Goal: Task Accomplishment & Management: Complete application form

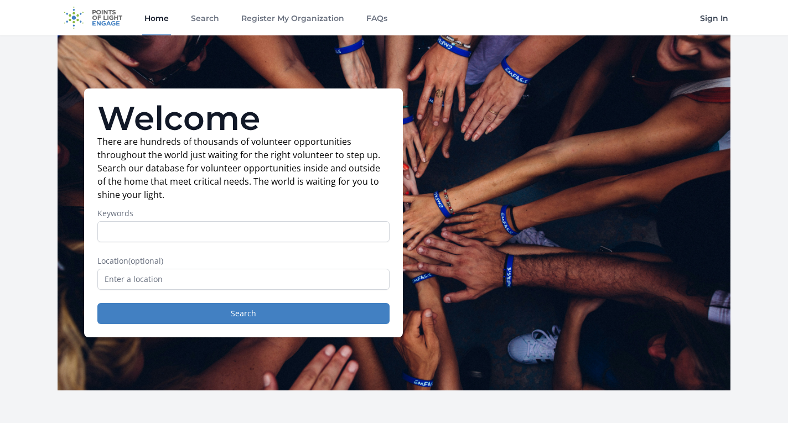
click at [726, 17] on link "Sign In" at bounding box center [714, 17] width 33 height 35
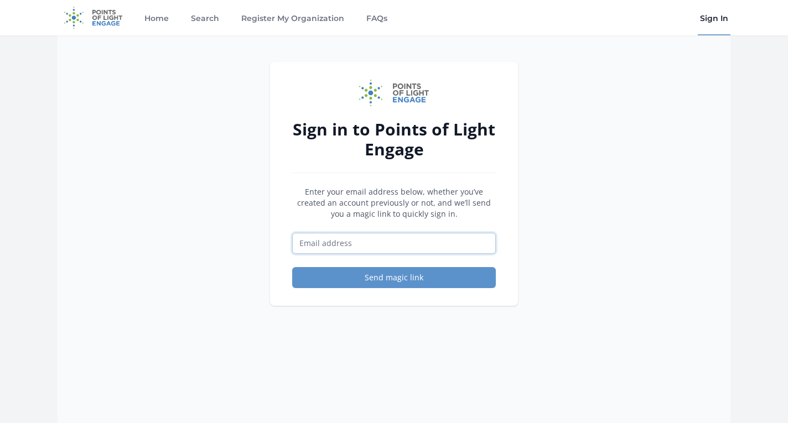
click at [416, 244] on input "Email address" at bounding box center [394, 243] width 204 height 21
click at [395, 239] on input "Email address" at bounding box center [394, 243] width 204 height 21
type input "[EMAIL_ADDRESS][DOMAIN_NAME]"
click at [394, 278] on button "Send magic link" at bounding box center [394, 277] width 204 height 21
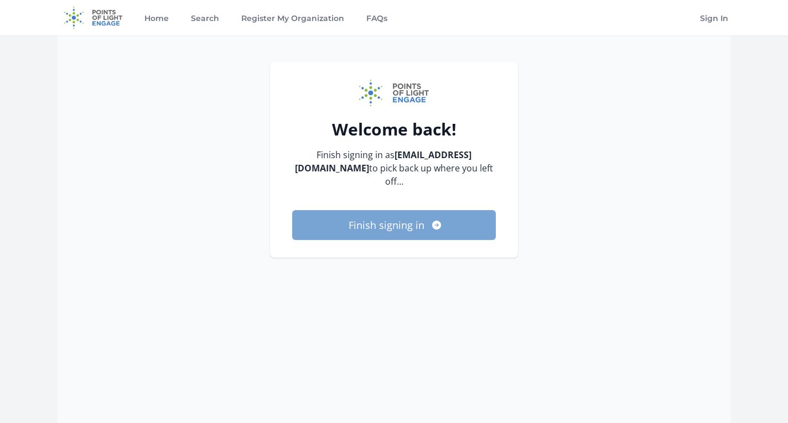
drag, startPoint x: 411, startPoint y: 214, endPoint x: 456, endPoint y: 213, distance: 44.8
click at [411, 214] on button "Finish signing in" at bounding box center [394, 225] width 204 height 30
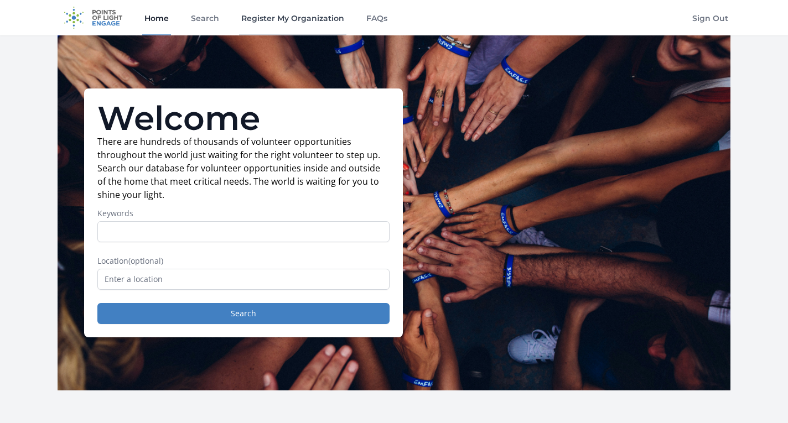
click at [257, 18] on link "Register My Organization" at bounding box center [292, 17] width 107 height 35
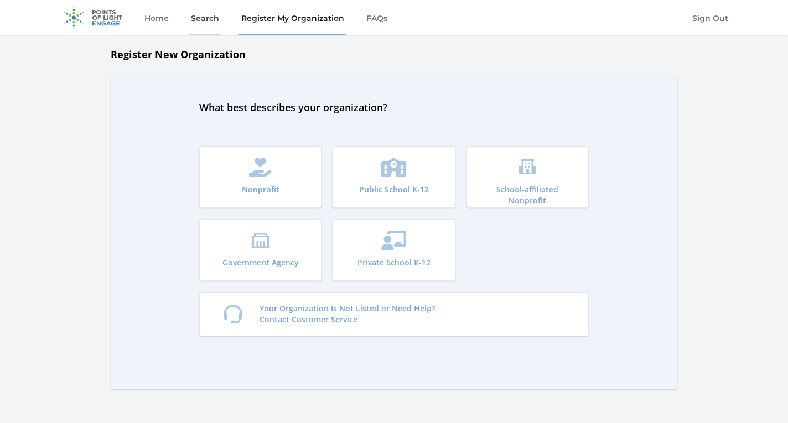
click at [204, 17] on link "Search" at bounding box center [205, 17] width 33 height 35
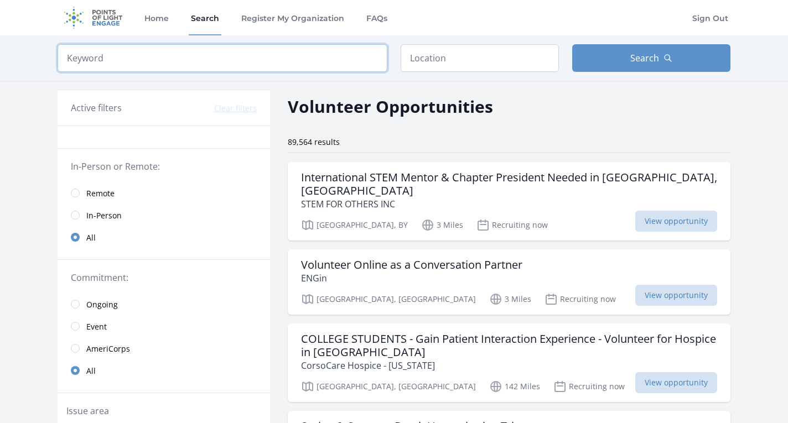
click at [268, 53] on input "search" at bounding box center [223, 58] width 330 height 28
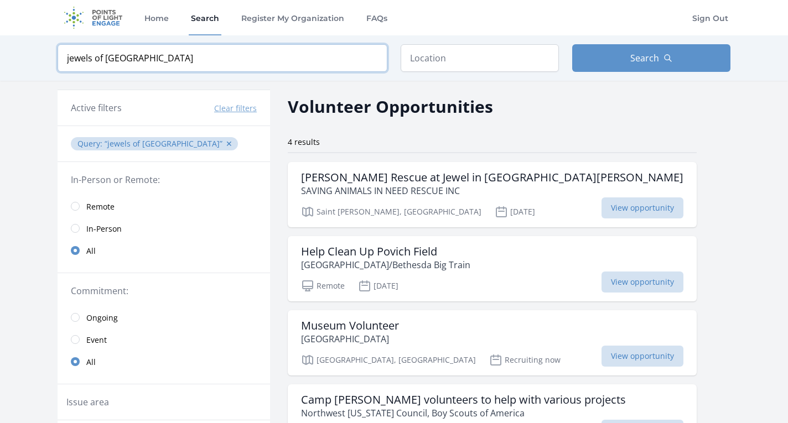
type input "jewels of spain"
click at [452, 58] on input "text" at bounding box center [480, 58] width 158 height 28
click at [113, 20] on img at bounding box center [93, 17] width 71 height 35
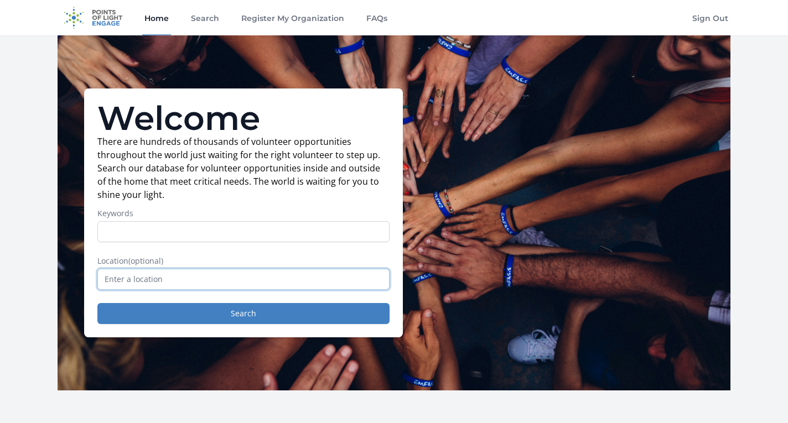
click at [308, 286] on input "text" at bounding box center [243, 279] width 292 height 21
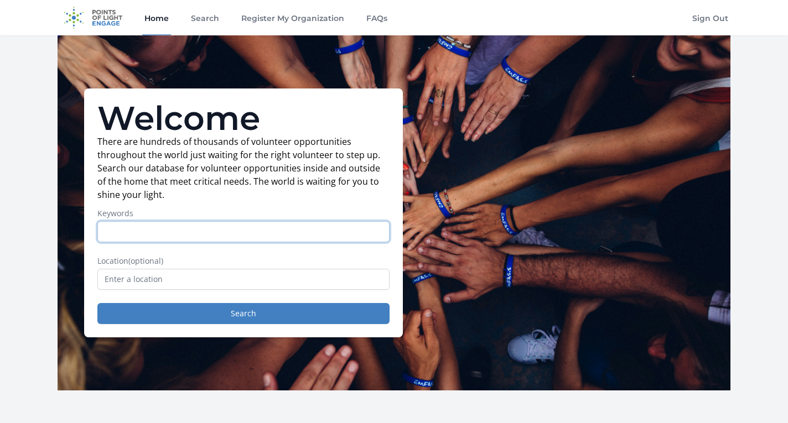
click at [344, 229] on input "Keywords" at bounding box center [243, 231] width 292 height 21
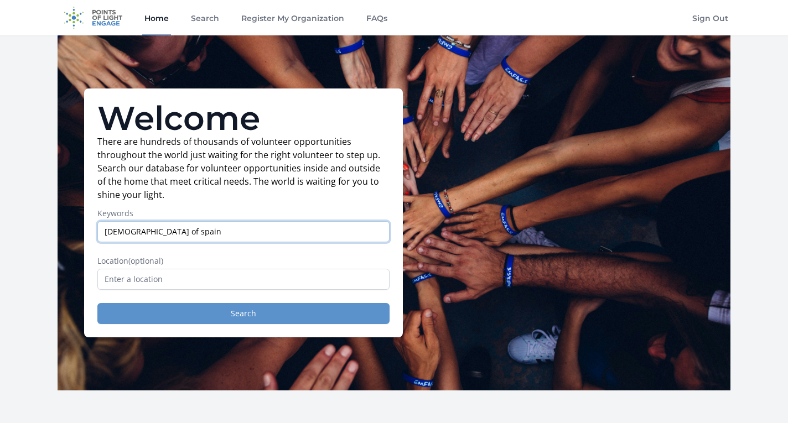
type input "[DEMOGRAPHIC_DATA] of spain"
drag, startPoint x: 307, startPoint y: 318, endPoint x: 314, endPoint y: 314, distance: 8.4
click at [307, 318] on button "Search" at bounding box center [243, 313] width 292 height 21
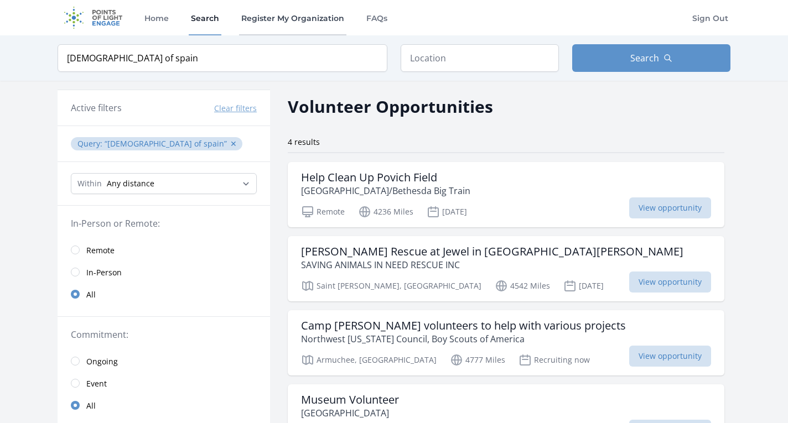
click at [275, 19] on link "Register My Organization" at bounding box center [292, 17] width 107 height 35
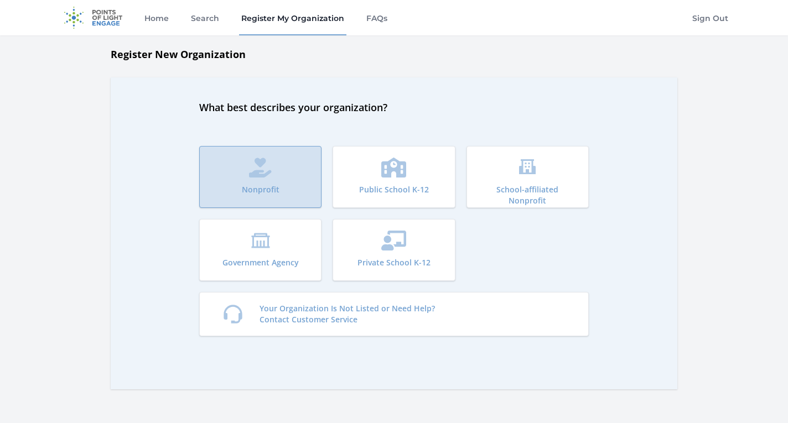
click at [262, 177] on icon "submit" at bounding box center [260, 168] width 22 height 20
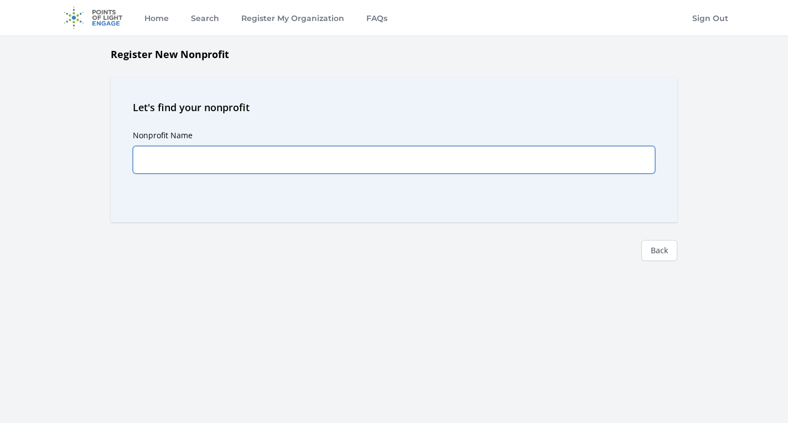
click at [236, 158] on input "Nonprofit Name" at bounding box center [394, 160] width 522 height 28
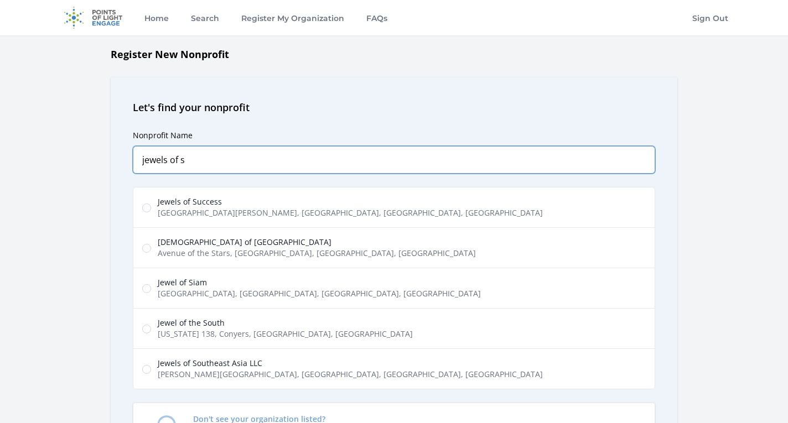
type input "jewels of s"
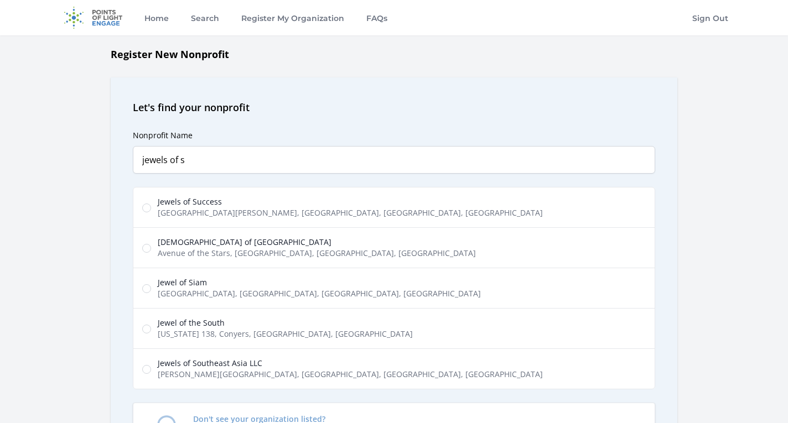
click at [233, 244] on span "[DEMOGRAPHIC_DATA] of [GEOGRAPHIC_DATA]" at bounding box center [317, 242] width 318 height 11
click at [151, 244] on input "Jew'els of Spain Avenue of the Stars, Los Angeles, CA, USA" at bounding box center [146, 248] width 9 height 9
radio input "true"
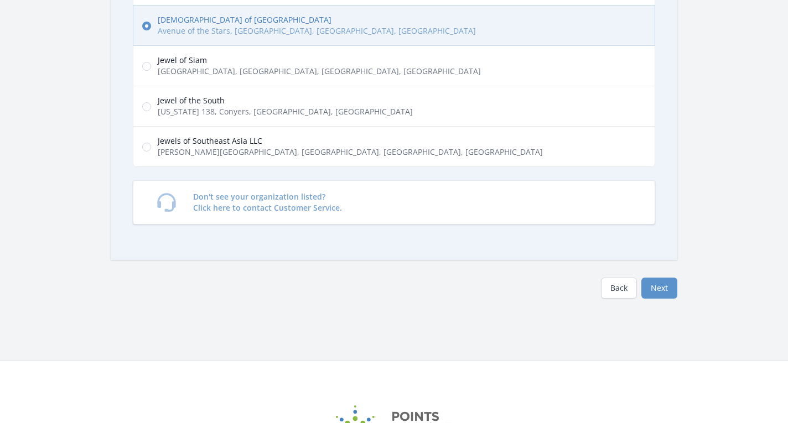
scroll to position [223, 0]
click at [667, 292] on button "Next" at bounding box center [659, 287] width 36 height 21
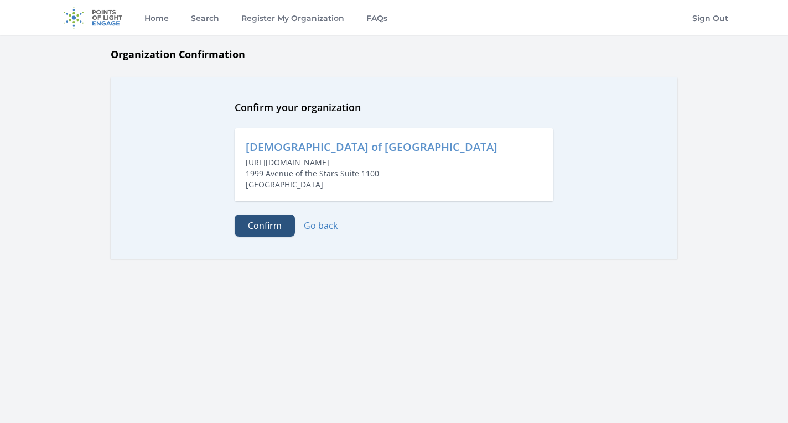
click at [266, 226] on button "Confirm" at bounding box center [265, 226] width 60 height 22
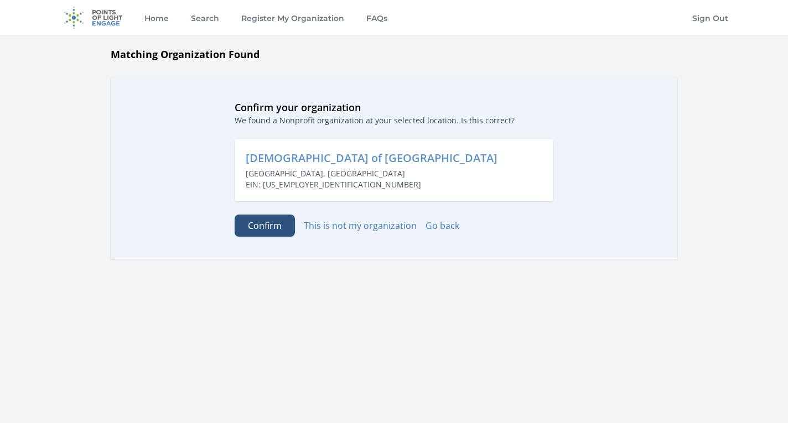
click at [267, 226] on button "Confirm" at bounding box center [265, 226] width 60 height 22
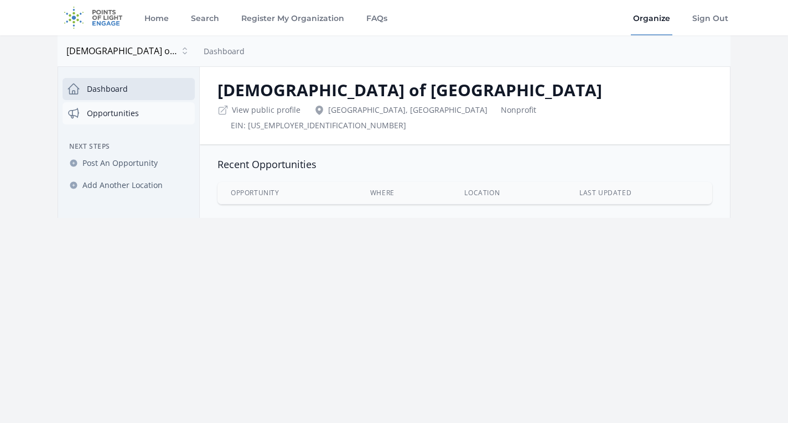
click at [123, 114] on link "Opportunities" at bounding box center [129, 113] width 132 height 22
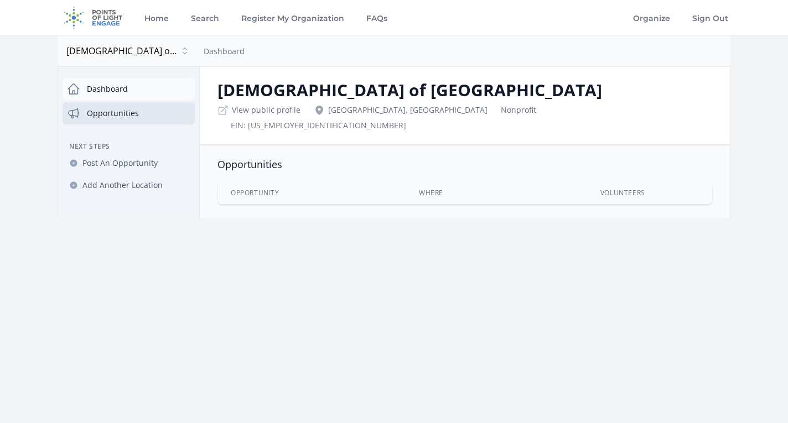
click at [117, 89] on link "Dashboard" at bounding box center [129, 89] width 132 height 22
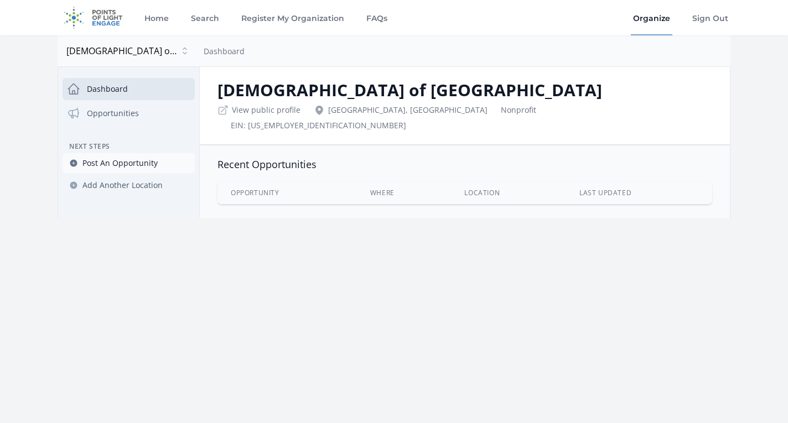
click at [136, 160] on span "Post An Opportunity" at bounding box center [119, 163] width 75 height 11
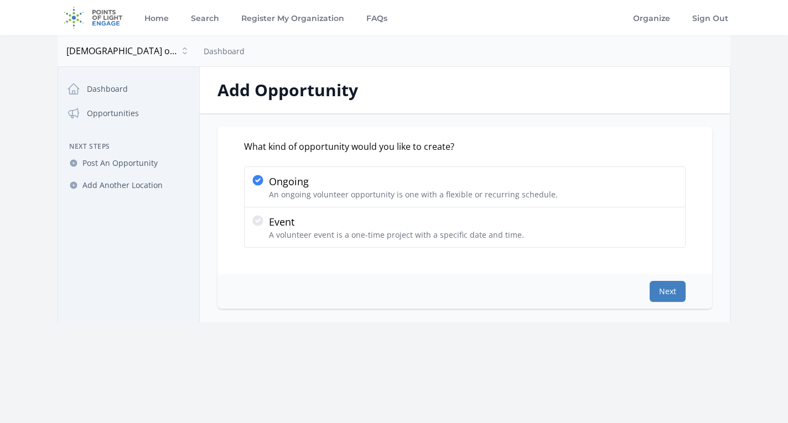
click at [675, 293] on button "Next" at bounding box center [668, 291] width 36 height 21
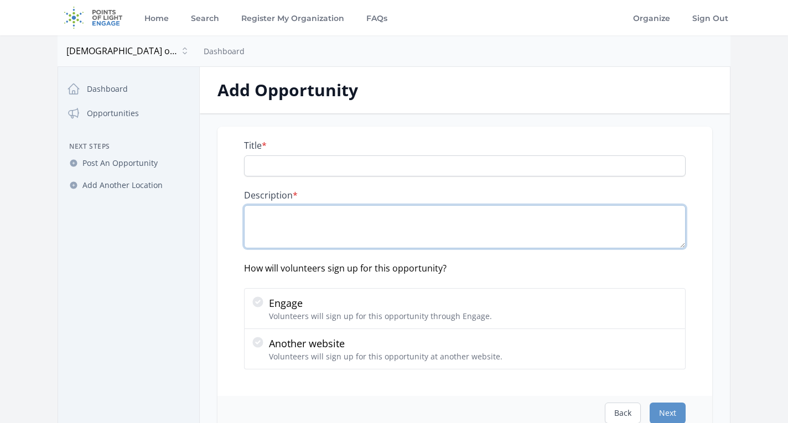
click at [309, 215] on textarea "Description *" at bounding box center [465, 226] width 442 height 43
paste textarea "Social Media Volunteers Reports to: Social Media Volunteers will report to the …"
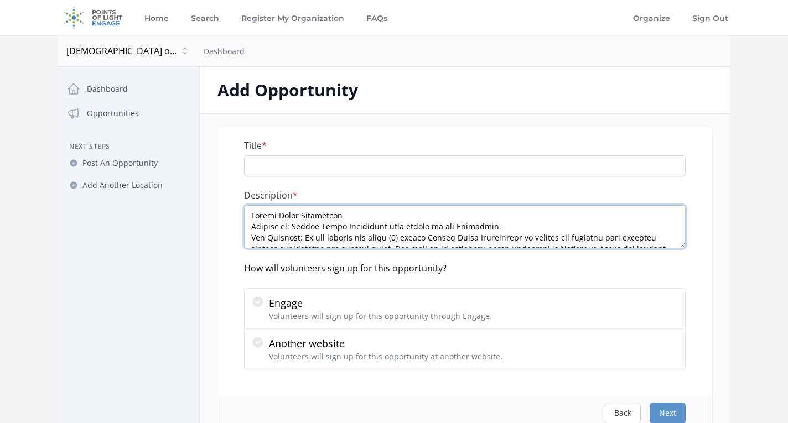
type textarea "Social Media Volunteers Reports to: Social Media Volunteers will report to the …"
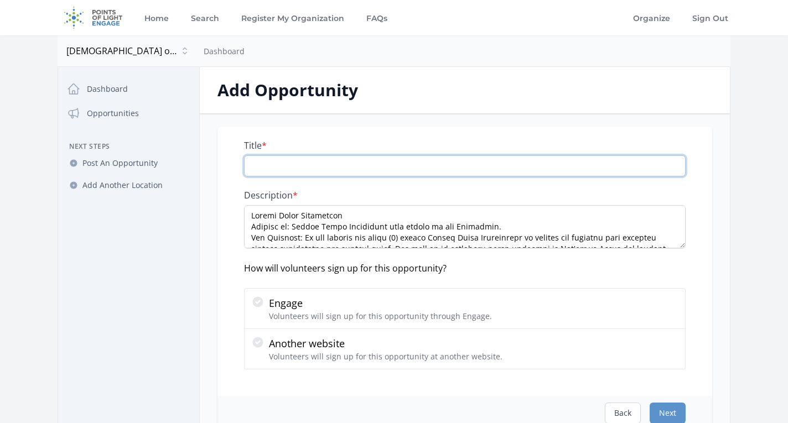
click at [280, 162] on input "Title *" at bounding box center [465, 166] width 442 height 21
paste input "Social Media Volunteers"
type input "Social Media Volunteers"
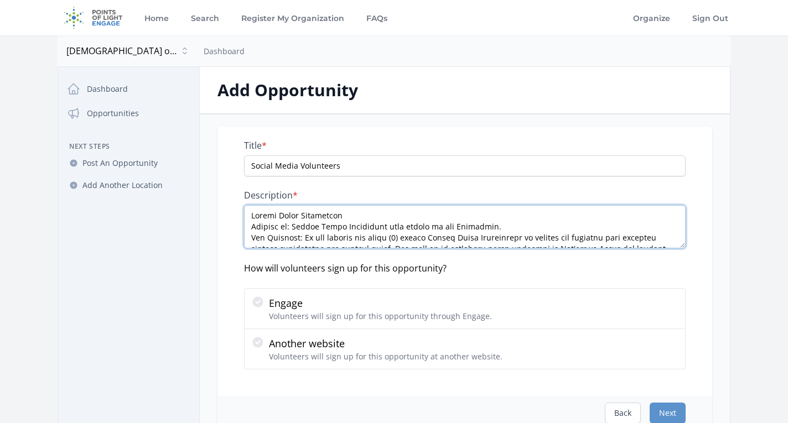
click at [351, 215] on textarea "Description *" at bounding box center [465, 226] width 442 height 43
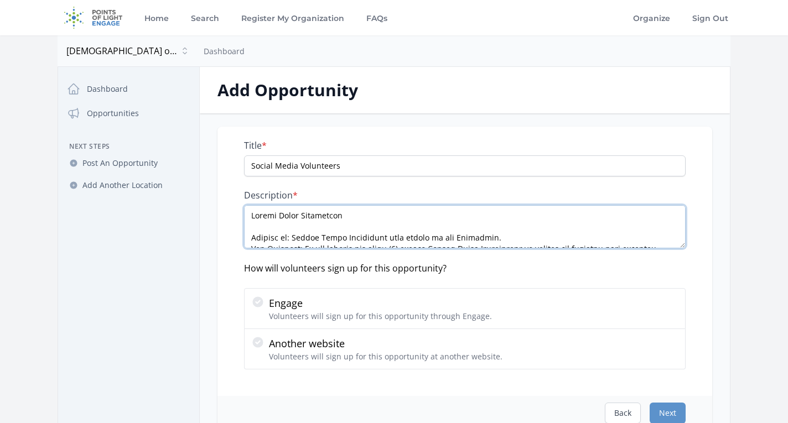
click at [504, 235] on textarea "Description *" at bounding box center [465, 226] width 442 height 43
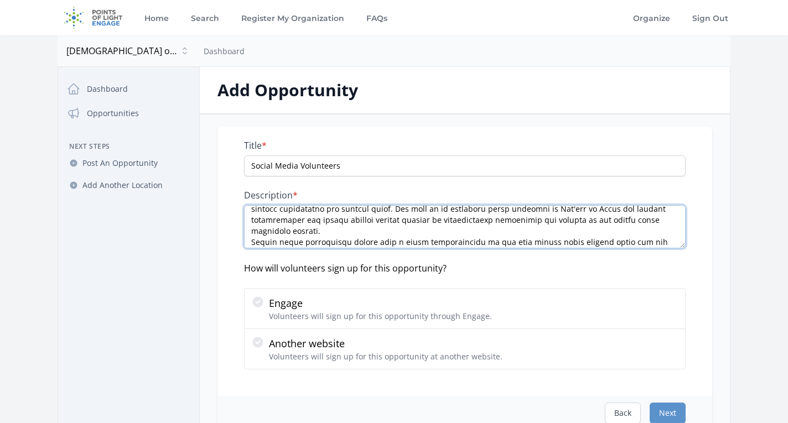
scroll to position [63, 0]
click at [659, 219] on textarea "Description *" at bounding box center [465, 226] width 442 height 43
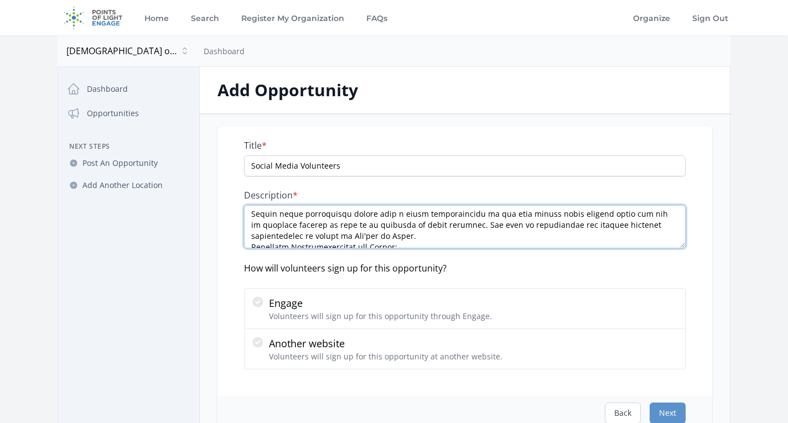
scroll to position [104, 0]
click at [387, 225] on textarea "Description *" at bounding box center [465, 226] width 442 height 43
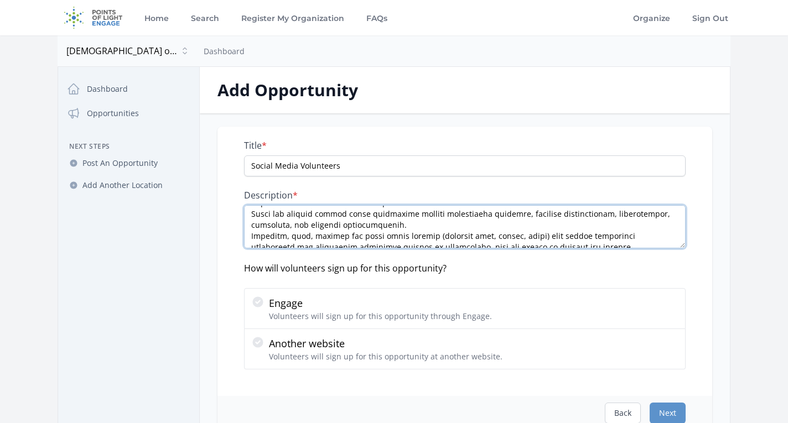
scroll to position [137, 0]
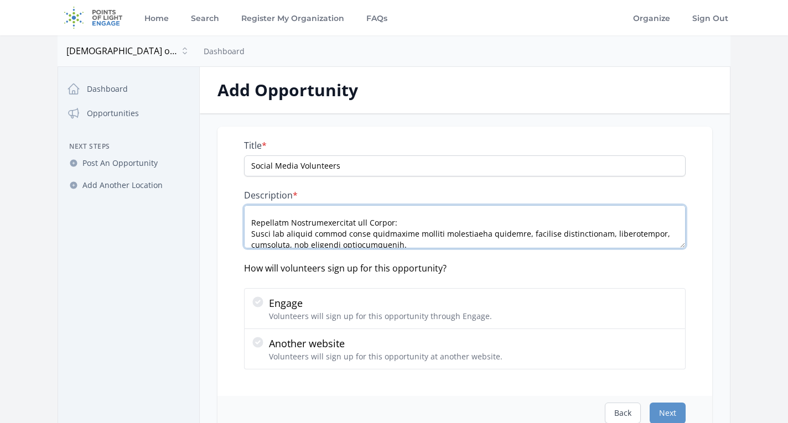
click at [430, 210] on textarea "Description *" at bounding box center [465, 226] width 442 height 43
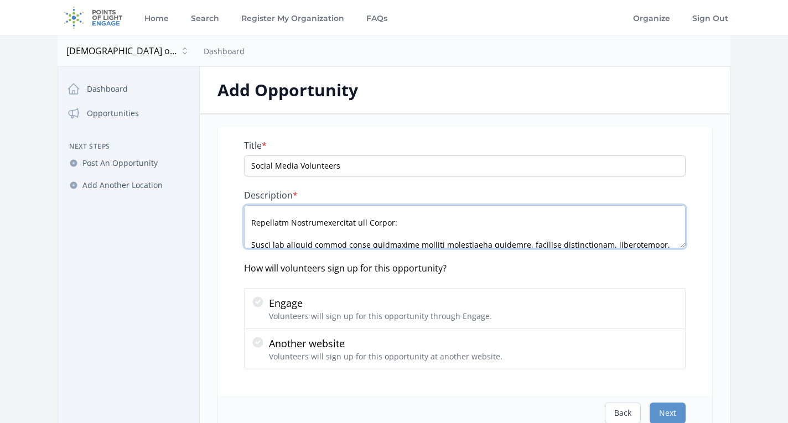
click at [252, 232] on textarea "Description *" at bounding box center [465, 226] width 442 height 43
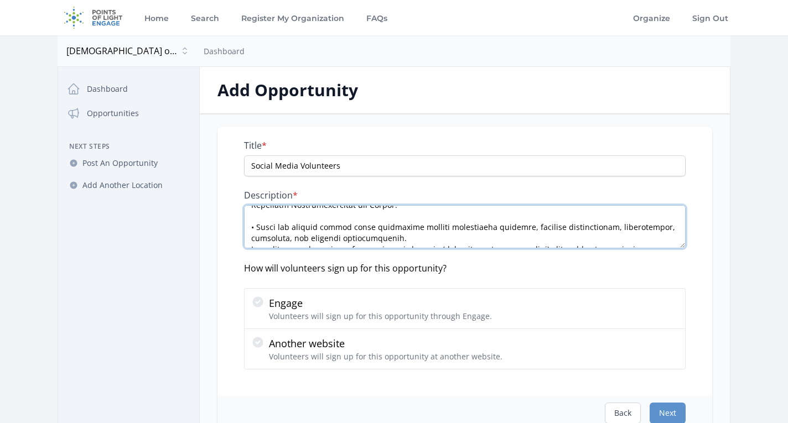
scroll to position [163, 0]
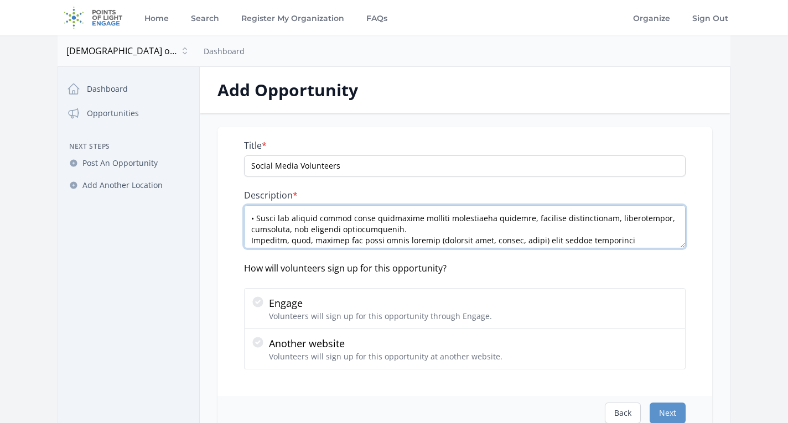
click at [414, 220] on textarea "Description *" at bounding box center [465, 226] width 442 height 43
drag, startPoint x: 253, startPoint y: 228, endPoint x: 266, endPoint y: 229, distance: 13.3
click at [253, 228] on textarea "Description *" at bounding box center [465, 226] width 442 height 43
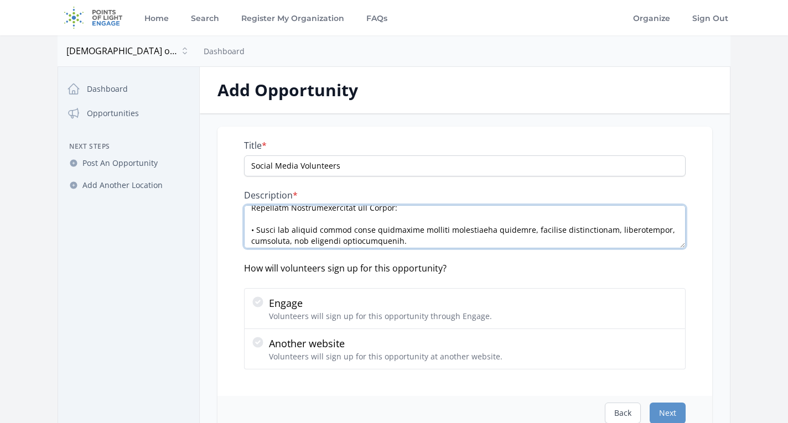
scroll to position [150, 0]
click at [407, 231] on textarea "Description *" at bounding box center [465, 226] width 442 height 43
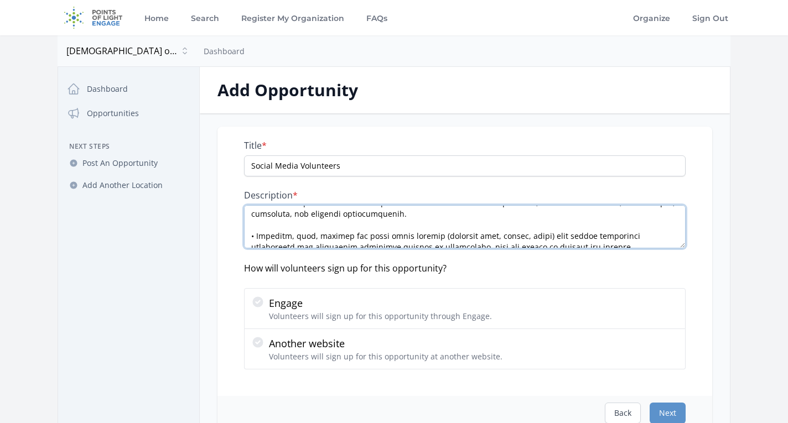
scroll to position [178, 0]
click at [592, 240] on textarea "Description *" at bounding box center [465, 226] width 442 height 43
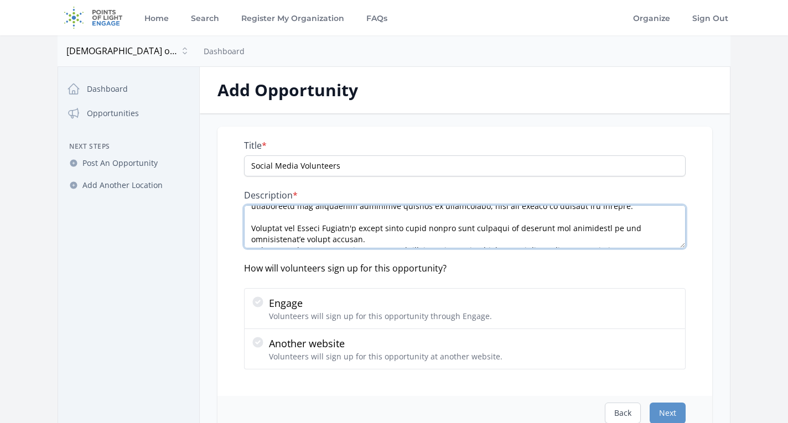
scroll to position [207, 0]
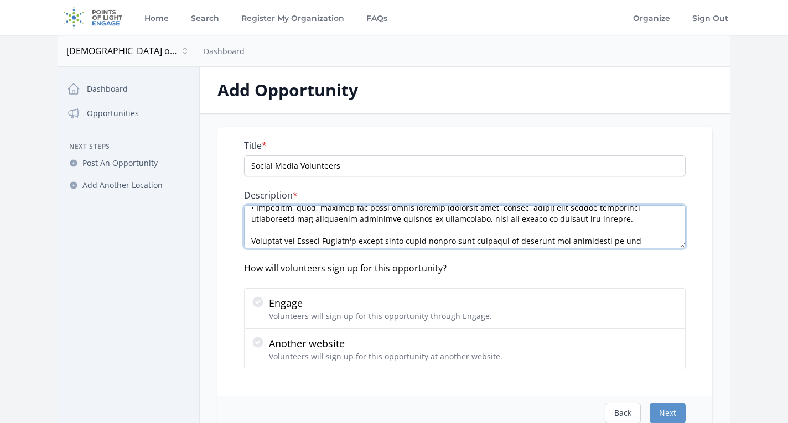
click at [251, 230] on textarea "Description *" at bounding box center [465, 226] width 442 height 43
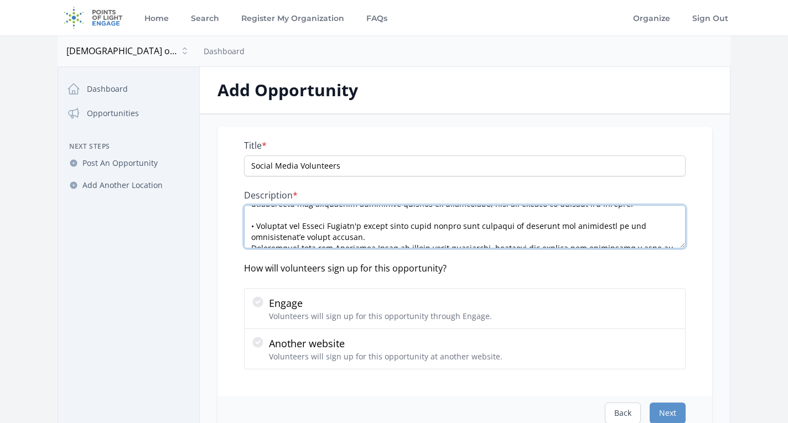
scroll to position [218, 0]
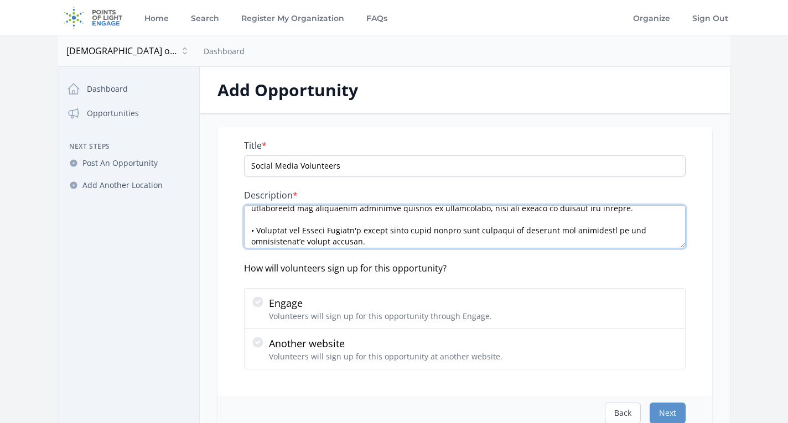
click at [343, 225] on textarea "Description *" at bounding box center [465, 226] width 442 height 43
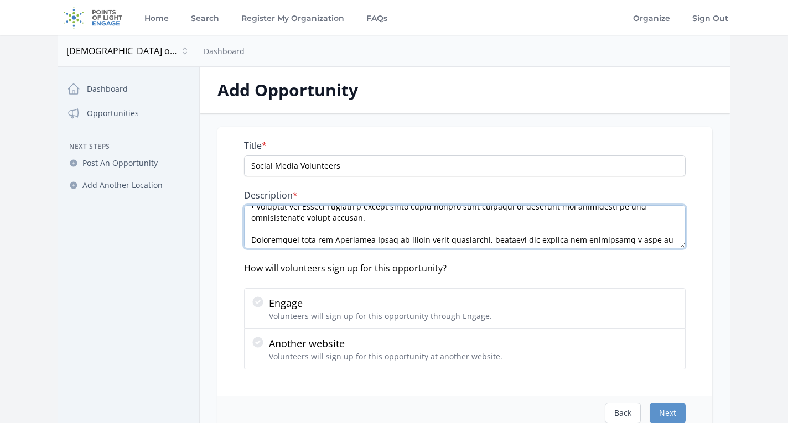
scroll to position [241, 0]
click at [249, 230] on textarea "Description *" at bounding box center [465, 226] width 442 height 43
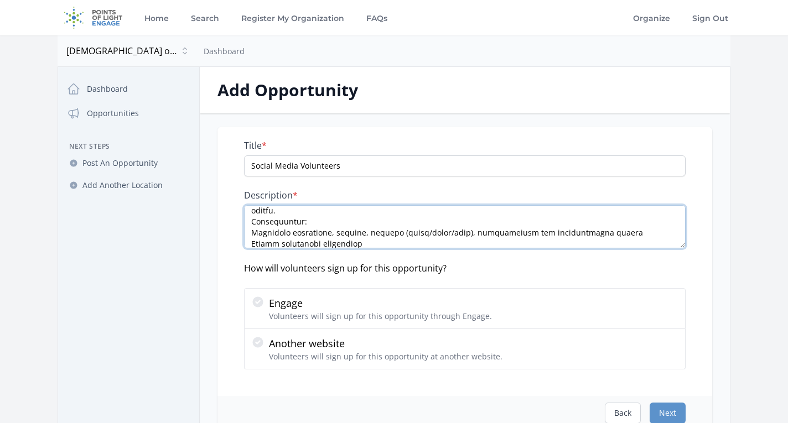
scroll to position [256, 0]
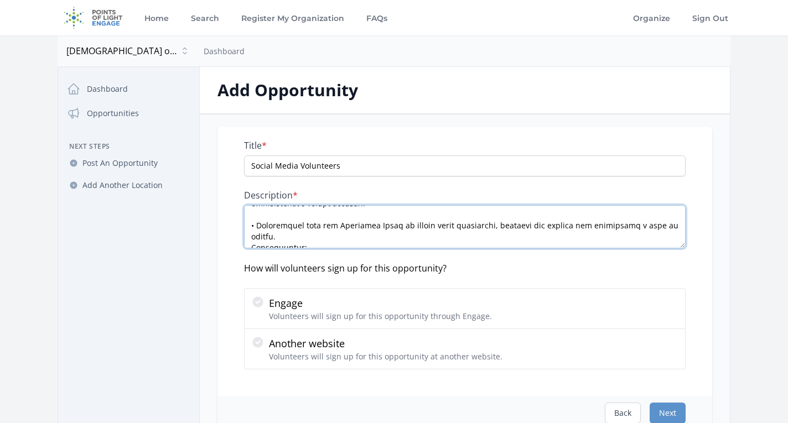
click at [293, 226] on textarea "Description *" at bounding box center [465, 226] width 442 height 43
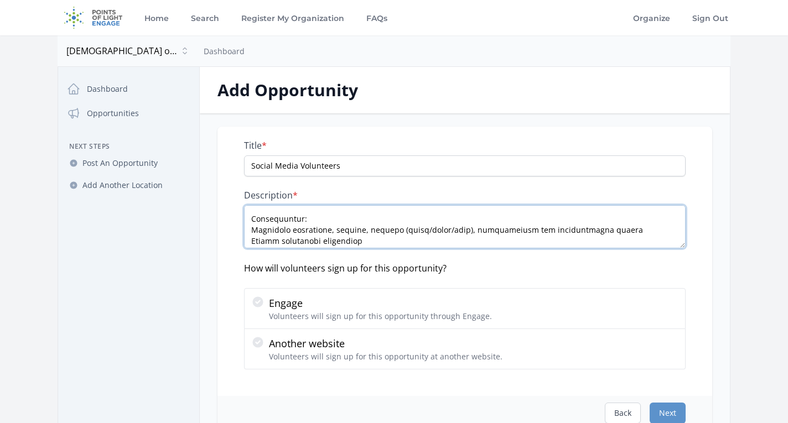
scroll to position [296, 0]
click at [330, 211] on textarea "Description *" at bounding box center [465, 226] width 442 height 43
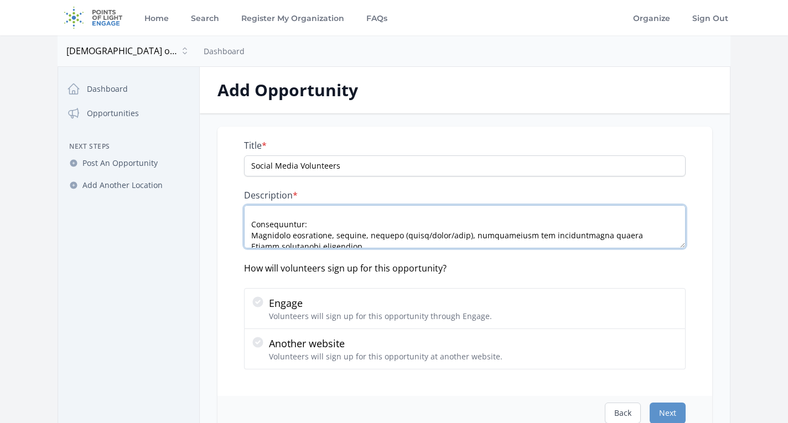
scroll to position [288, 0]
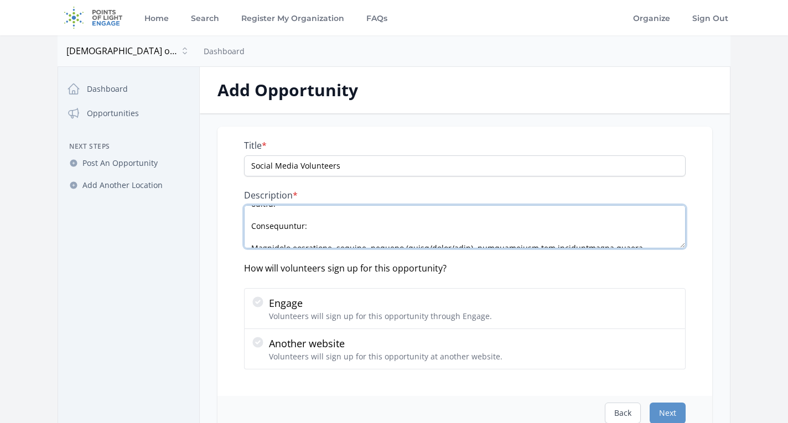
click at [249, 236] on textarea "Description *" at bounding box center [465, 226] width 442 height 43
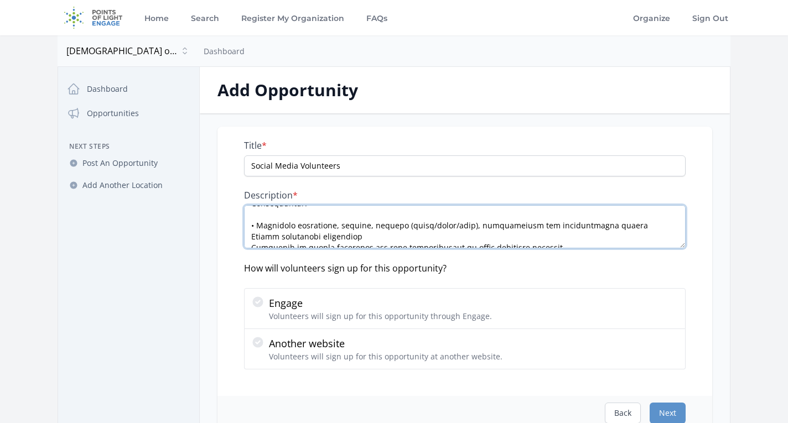
scroll to position [313, 0]
click at [395, 225] on textarea "Description *" at bounding box center [465, 226] width 442 height 43
click at [250, 244] on textarea "Description *" at bounding box center [465, 226] width 442 height 43
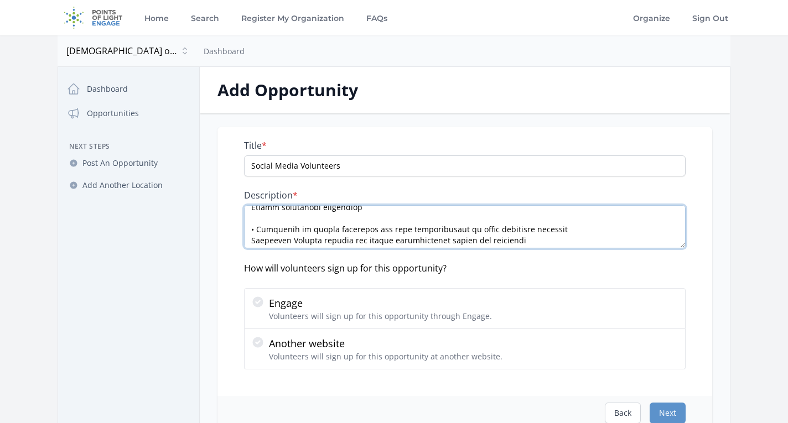
scroll to position [341, 0]
click at [573, 218] on textarea "Description *" at bounding box center [465, 226] width 442 height 43
click at [251, 238] on textarea "Description *" at bounding box center [465, 226] width 442 height 43
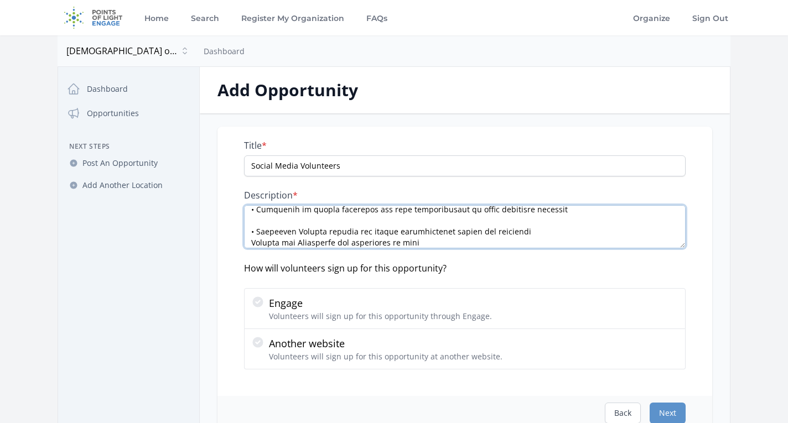
scroll to position [362, 0]
click at [530, 219] on textarea "Description *" at bounding box center [465, 226] width 442 height 43
drag, startPoint x: 250, startPoint y: 241, endPoint x: 279, endPoint y: 238, distance: 29.0
click at [251, 241] on textarea "Description *" at bounding box center [465, 226] width 442 height 43
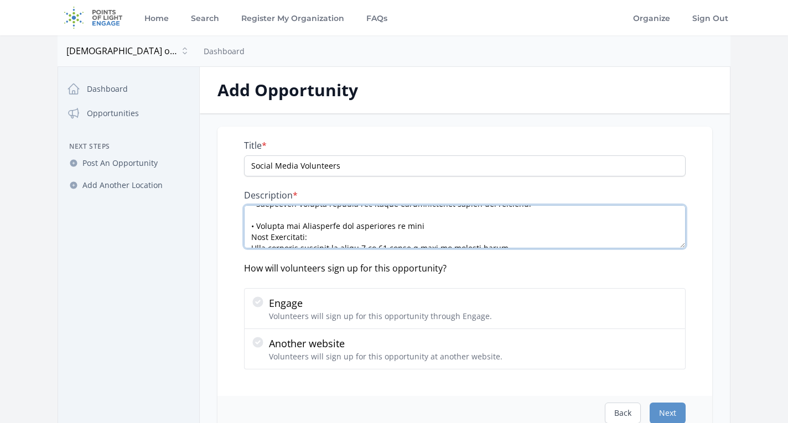
scroll to position [387, 0]
click at [440, 215] on textarea "Description *" at bounding box center [465, 226] width 442 height 43
click at [343, 239] on textarea "Description *" at bounding box center [465, 226] width 442 height 43
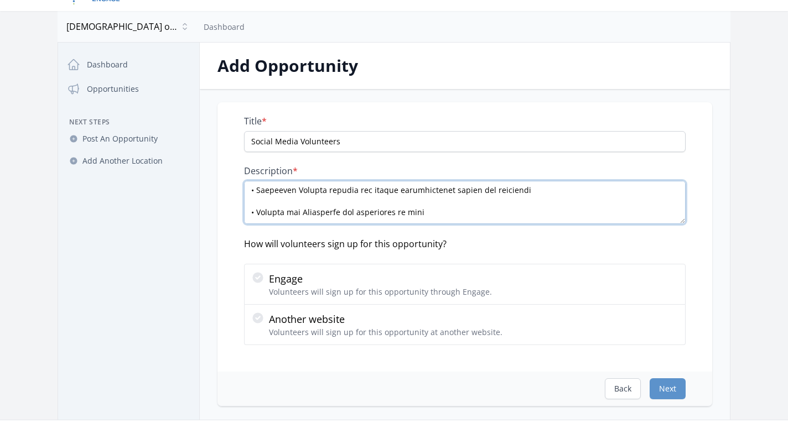
scroll to position [365, 0]
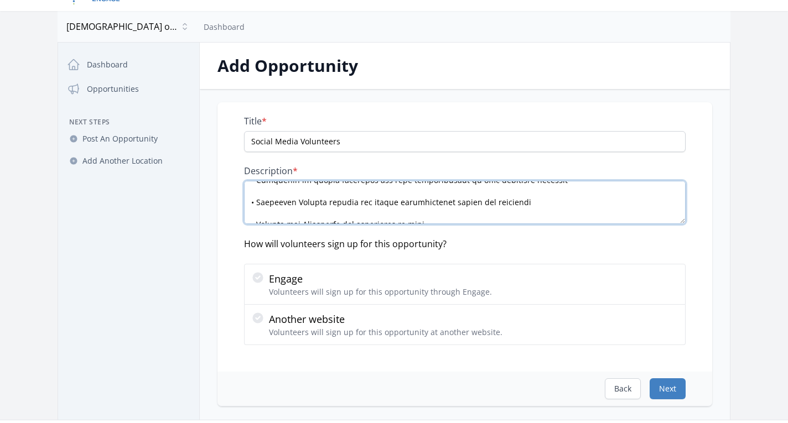
type textarea "Social Media Volunteers Reports to: Social Media Volunteers will report to the …"
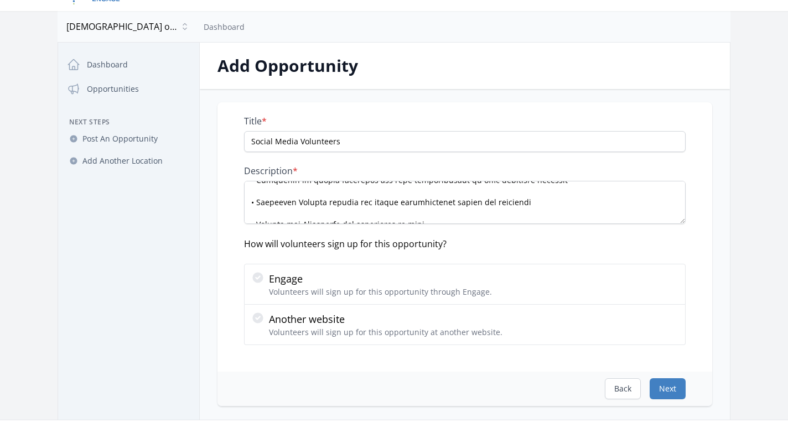
click at [674, 390] on button "Next" at bounding box center [668, 389] width 36 height 21
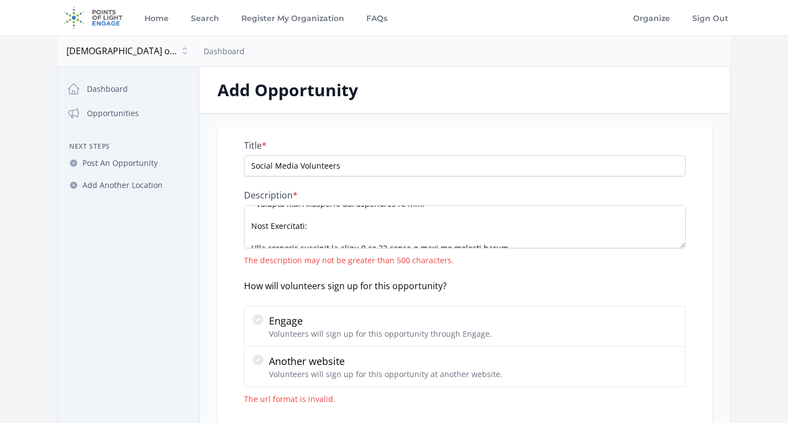
scroll to position [410, 0]
drag, startPoint x: 511, startPoint y: 236, endPoint x: 214, endPoint y: 216, distance: 298.4
click at [214, 216] on div "Title * Social Media Volunteers Description * The description may not be greate…" at bounding box center [465, 297] width 530 height 340
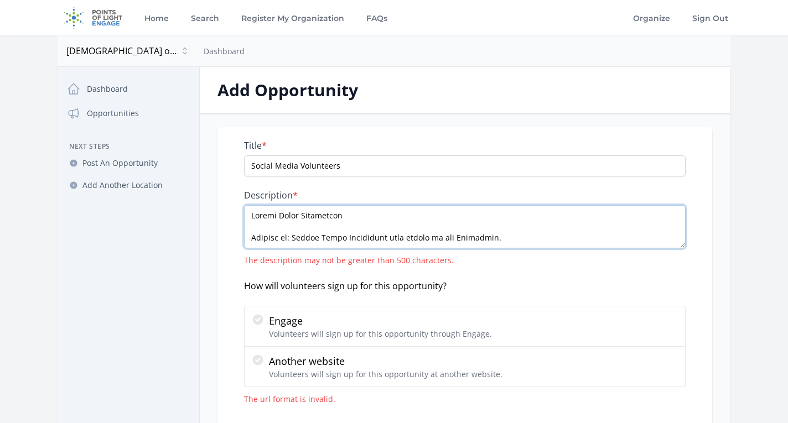
scroll to position [0, 0]
paste textarea "We are looking for three (3) Social Media Specialists to attract and interact w…"
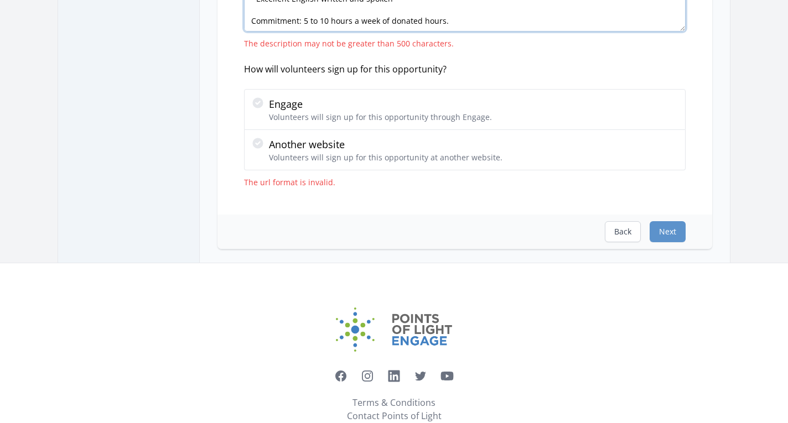
scroll to position [213, 0]
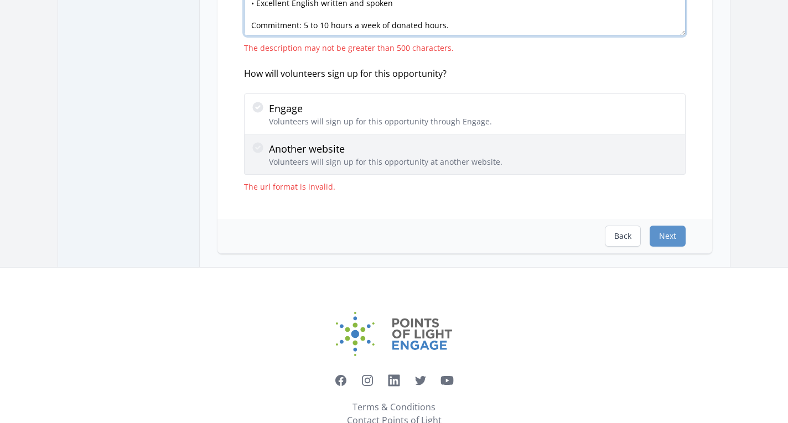
type textarea "We are looking for three (3) Social Media Specialists to attract and interact w…"
click at [257, 147] on icon at bounding box center [257, 147] width 11 height 11
click at [0, 0] on input "Another website Volunteers will sign up for this opportunity at another website." at bounding box center [0, 0] width 0 height 0
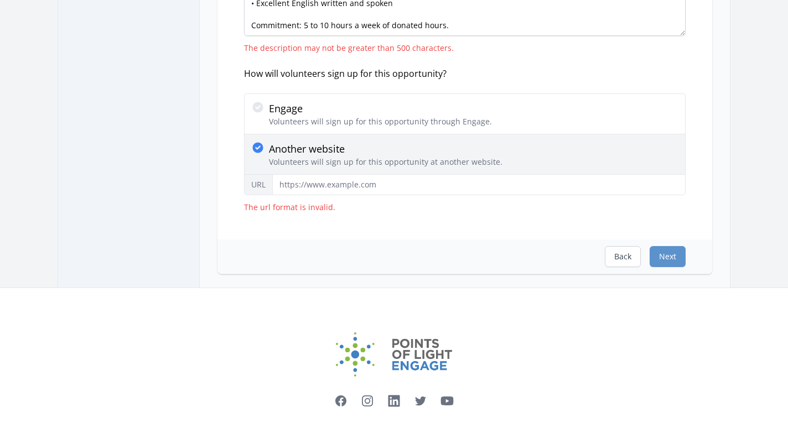
click at [261, 141] on icon at bounding box center [257, 147] width 13 height 13
click at [0, 0] on input "Another website Volunteers will sign up for this opportunity at another website." at bounding box center [0, 0] width 0 height 0
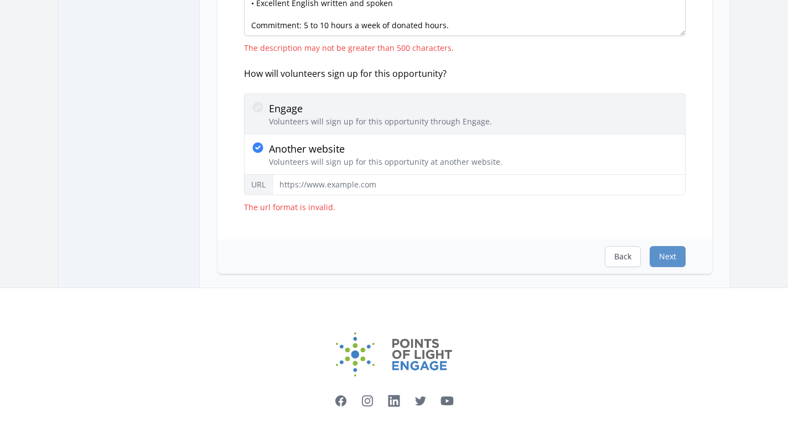
click at [263, 107] on icon at bounding box center [257, 107] width 11 height 11
click at [0, 0] on input "Engage Volunteers will sign up for this opportunity through Engage." at bounding box center [0, 0] width 0 height 0
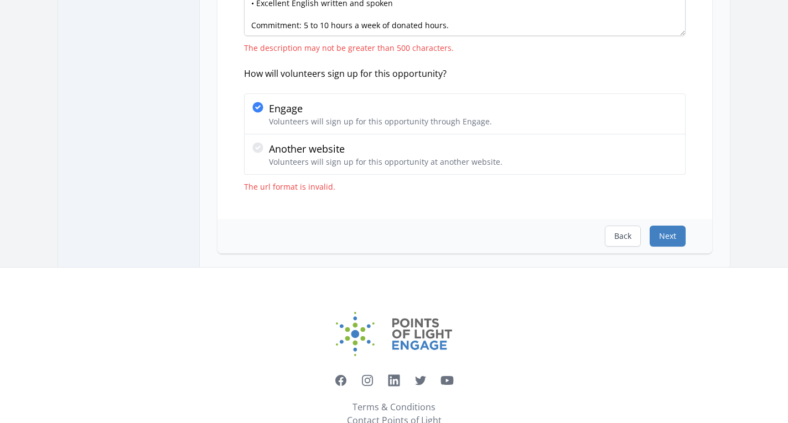
click at [671, 237] on button "Next" at bounding box center [668, 236] width 36 height 21
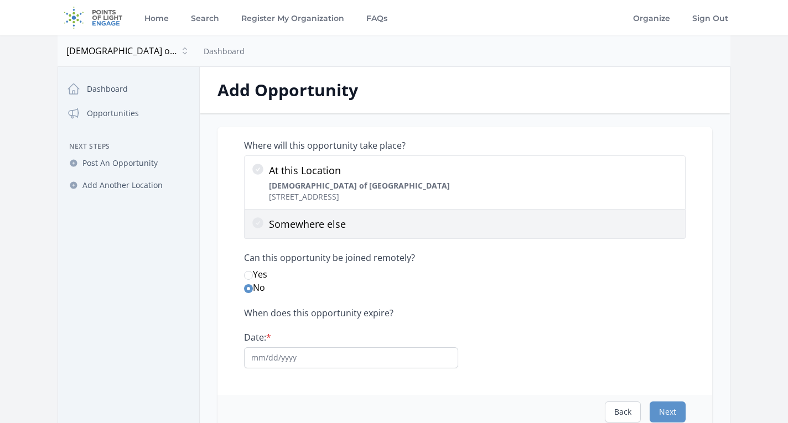
click at [368, 223] on p "Somewhere else" at bounding box center [474, 223] width 410 height 15
click at [0, 0] on input "Somewhere else" at bounding box center [0, 0] width 0 height 0
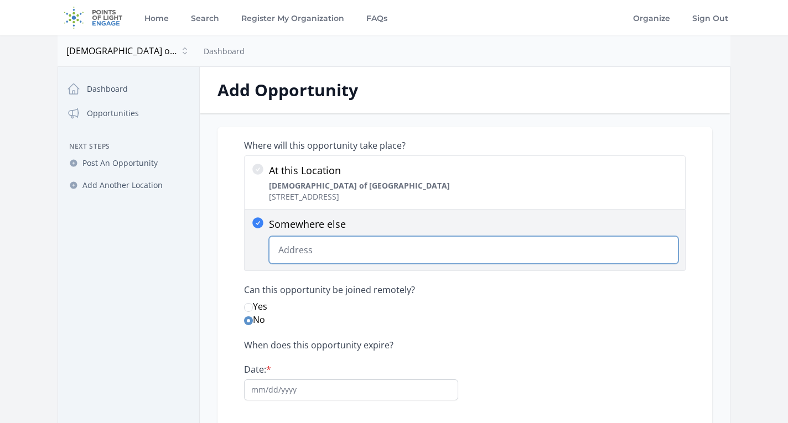
click at [345, 253] on input "Somewhere else Change Predictions" at bounding box center [474, 250] width 410 height 28
click at [419, 249] on input "Somewhere else Change Predictions" at bounding box center [474, 250] width 410 height 28
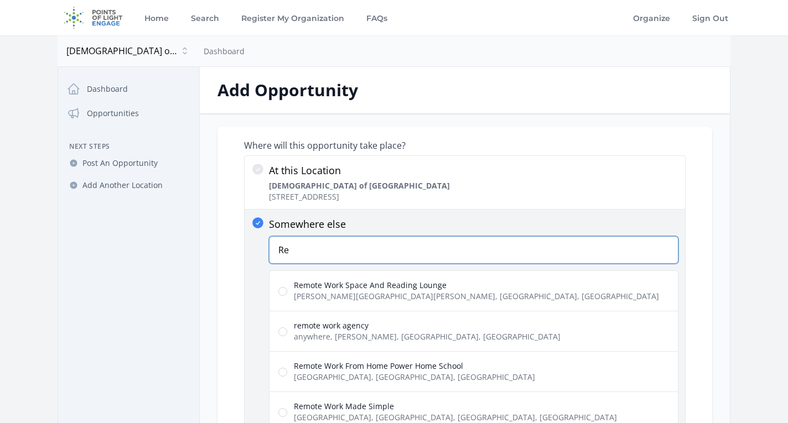
type input "R"
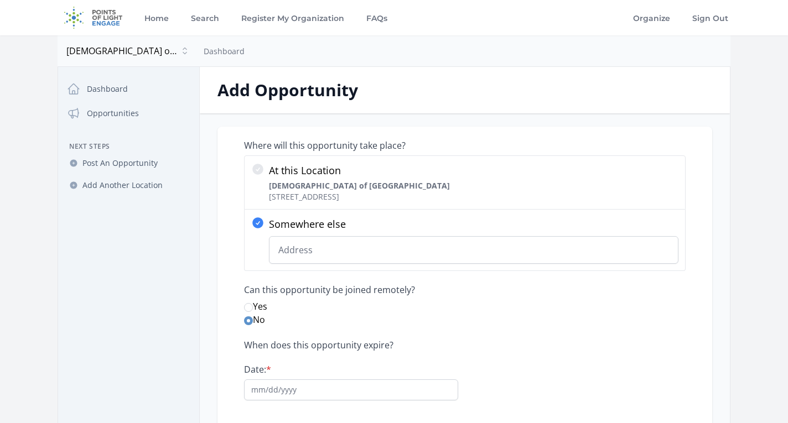
click at [248, 306] on input "Yes" at bounding box center [248, 307] width 9 height 9
radio input "true"
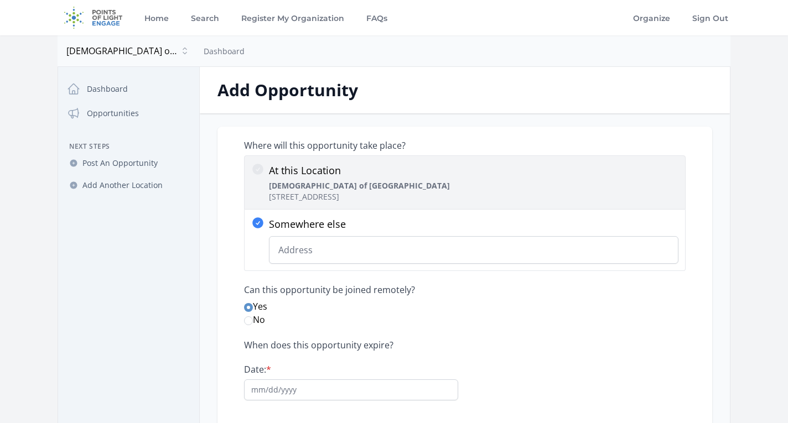
click at [358, 182] on p "Jew'els of Spain 1999 Avenue of the Stars, Los Angeles, CA 90067" at bounding box center [359, 191] width 181 height 22
click at [0, 0] on input "At this Location Jew'els of Spain 1999 Avenue of the Stars, Los Angeles, CA 900…" at bounding box center [0, 0] width 0 height 0
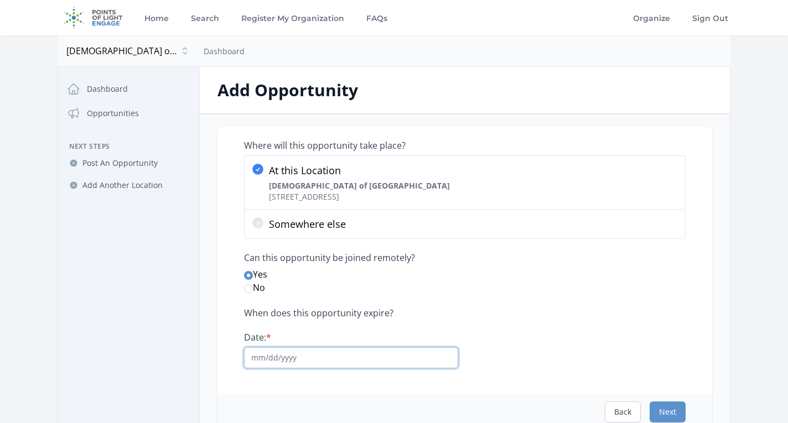
click at [307, 359] on input "Date: *" at bounding box center [351, 358] width 214 height 21
type input "0"
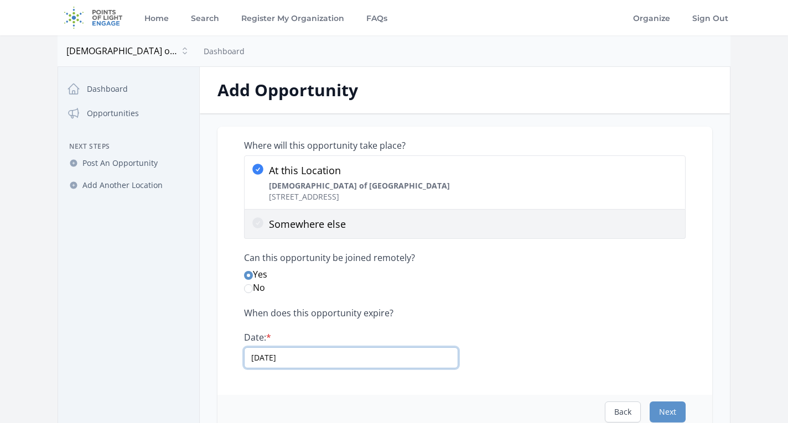
type input "10/10/2026"
click at [324, 226] on p "Somewhere else" at bounding box center [474, 223] width 410 height 15
click at [0, 0] on input "Somewhere else" at bounding box center [0, 0] width 0 height 0
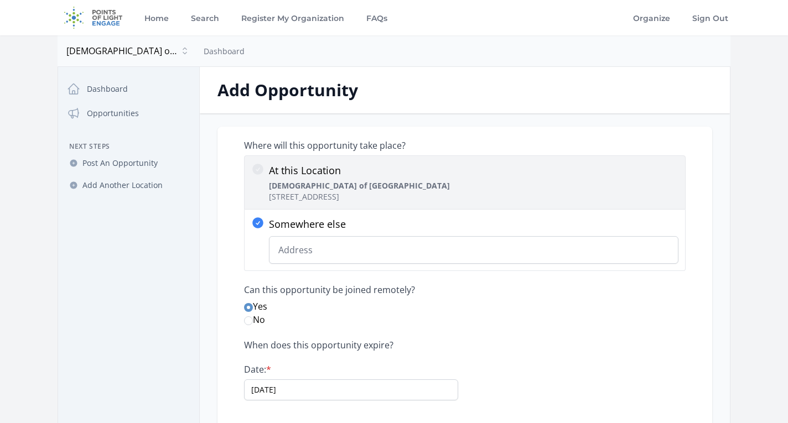
click at [326, 182] on strong "[DEMOGRAPHIC_DATA] of [GEOGRAPHIC_DATA]" at bounding box center [359, 185] width 181 height 11
click at [0, 0] on input "At this Location Jew'els of Spain 1999 Avenue of the Stars, Los Angeles, CA 900…" at bounding box center [0, 0] width 0 height 0
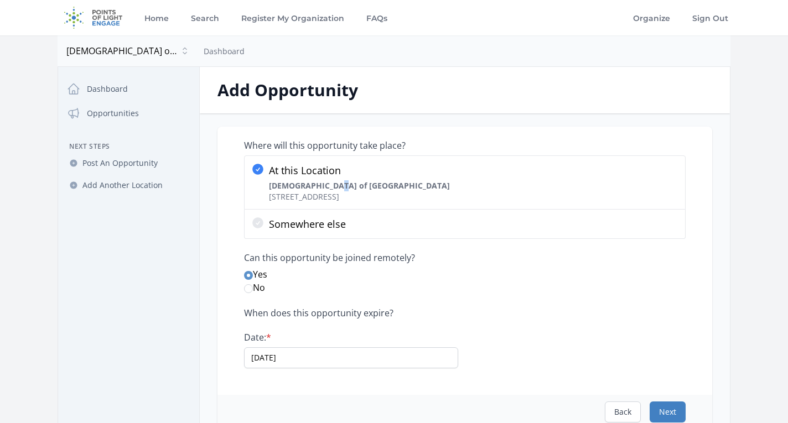
click at [674, 412] on button "Next" at bounding box center [668, 412] width 36 height 21
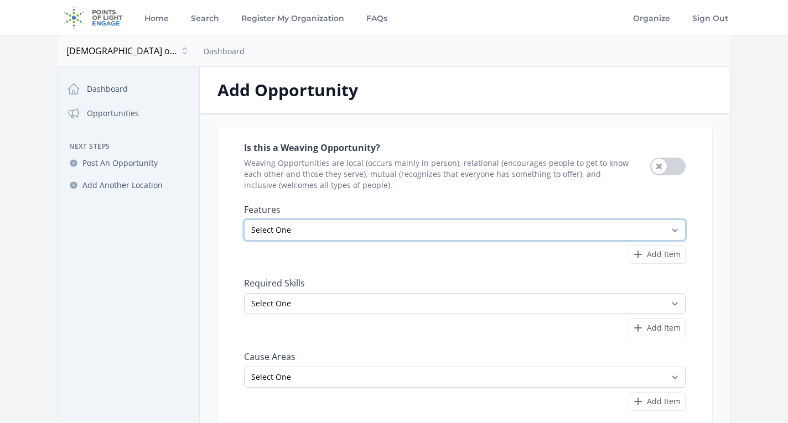
select select "Court-Ordered Eligible"
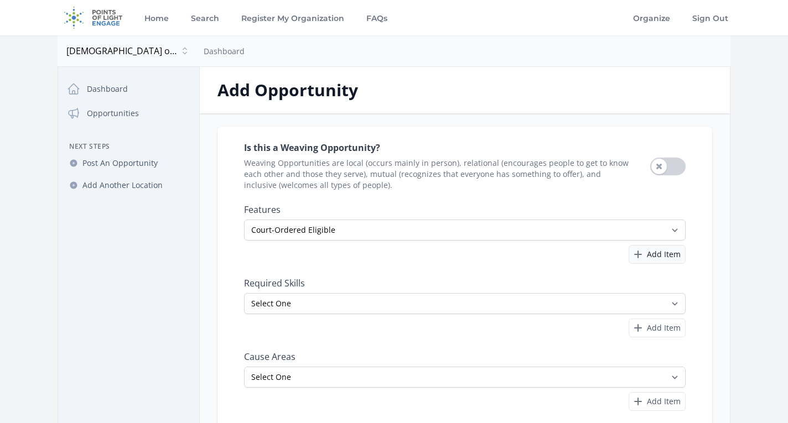
click at [649, 256] on span "Add Item" at bounding box center [664, 254] width 34 height 11
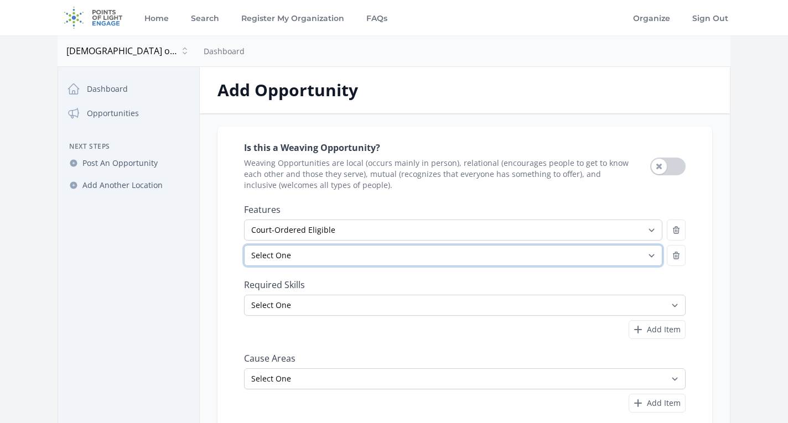
select select "All Ages"
click at [609, 280] on label "Required Skills" at bounding box center [465, 285] width 442 height 11
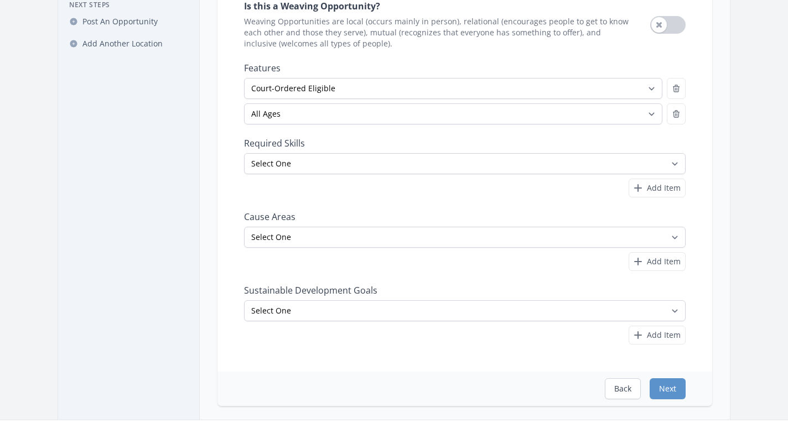
scroll to position [134, 0]
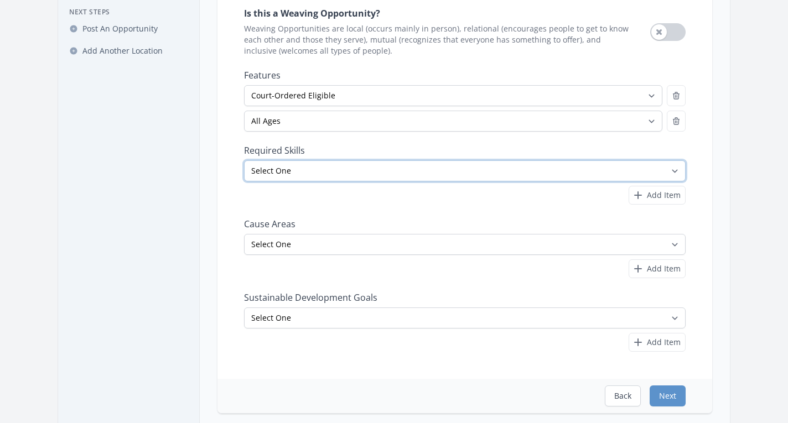
select select "Marketing"
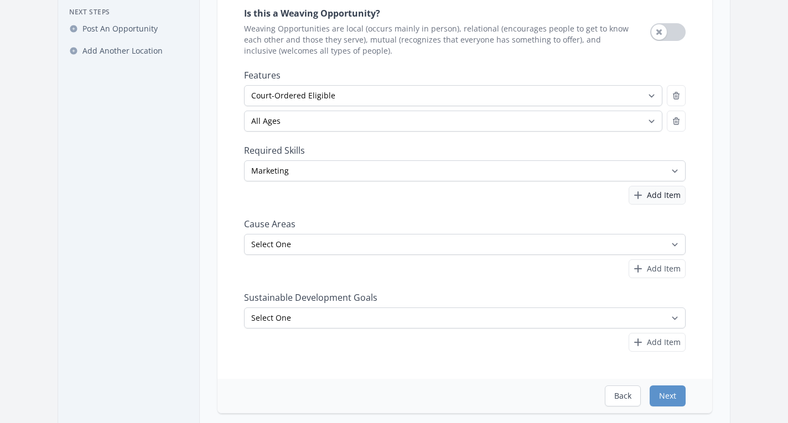
click at [663, 193] on span "Add Item" at bounding box center [664, 195] width 34 height 11
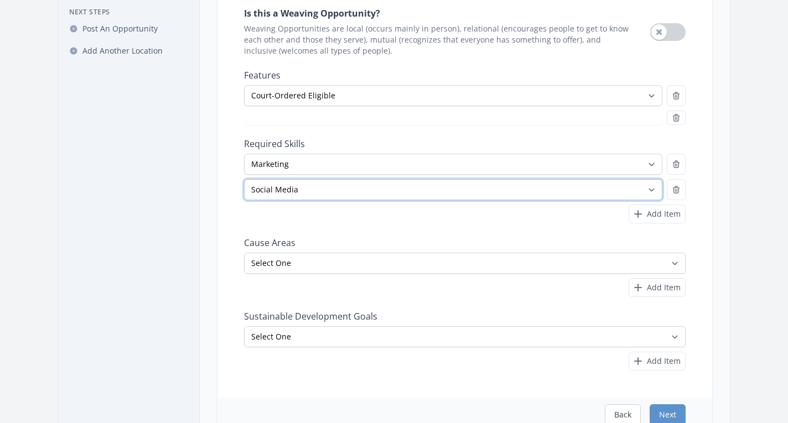
select select "All Ages"
select select "Social Media"
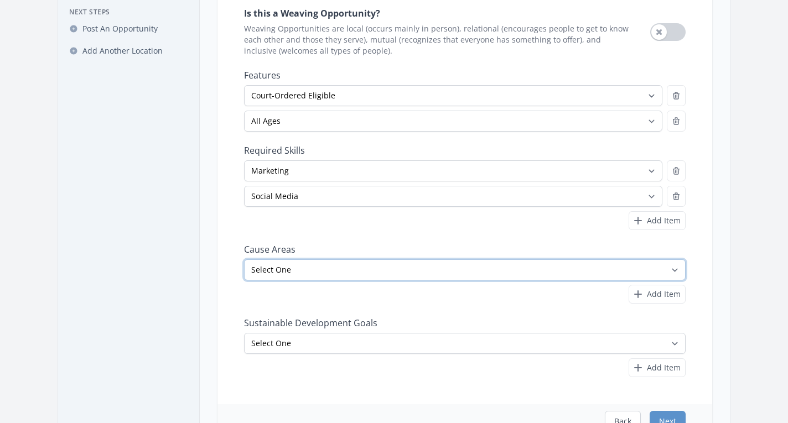
select select "Arts & Culture"
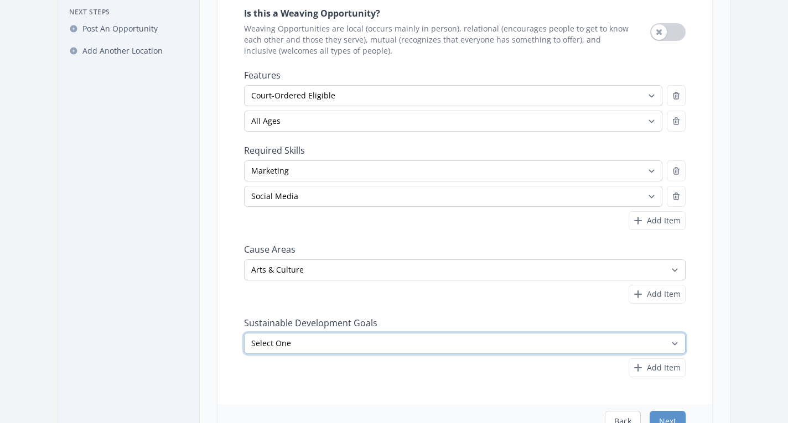
select select "Peace, Justice and Strong Institutions"
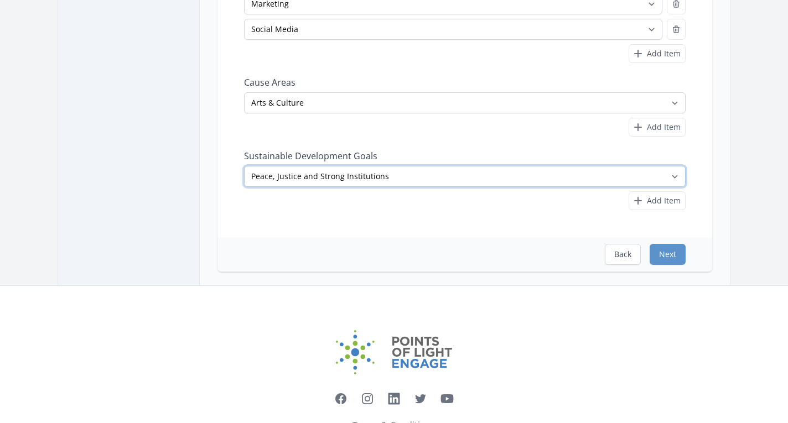
scroll to position [302, 0]
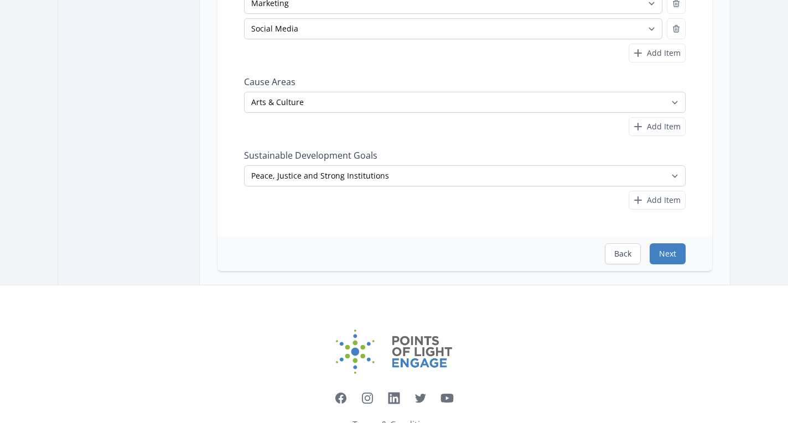
click at [675, 251] on button "Next" at bounding box center [668, 254] width 36 height 21
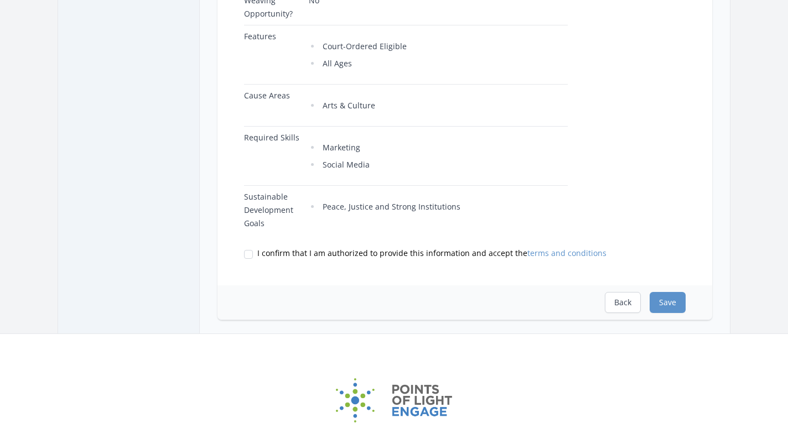
scroll to position [461, 0]
click at [252, 252] on input "I confirm that I am authorized to provide this information and accept the terms…" at bounding box center [248, 253] width 9 height 9
checkbox input "true"
click at [675, 304] on button "Save" at bounding box center [668, 301] width 36 height 21
